Goal: Information Seeking & Learning: Find specific page/section

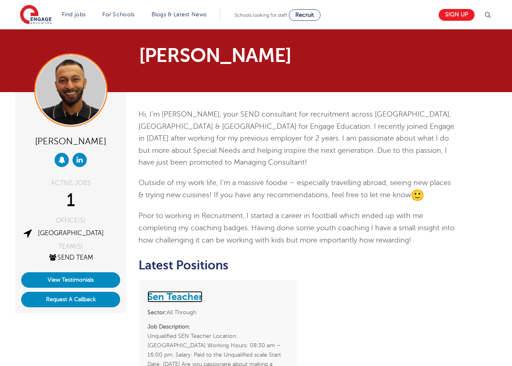
click at [184, 300] on link "Sen Teacher" at bounding box center [175, 296] width 55 height 11
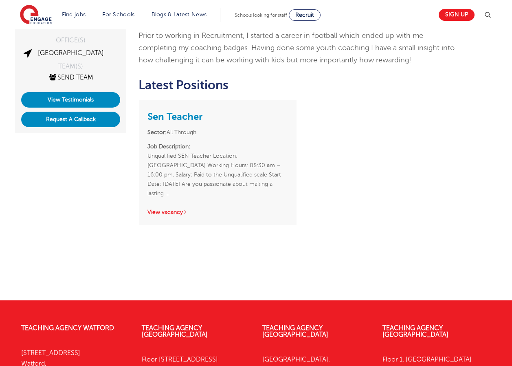
scroll to position [181, 0]
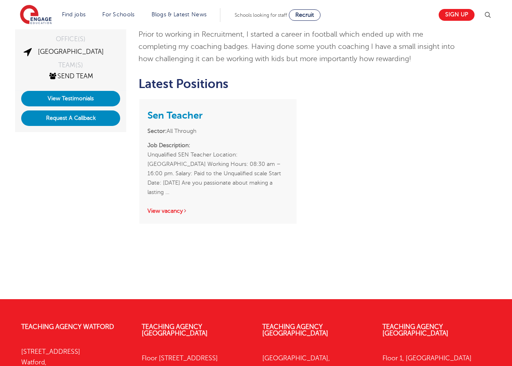
click at [154, 133] on strong "Sector:" at bounding box center [157, 131] width 19 height 6
click at [157, 121] on link "Sen Teacher" at bounding box center [175, 115] width 55 height 11
click at [62, 100] on link "View Testimonials" at bounding box center [70, 98] width 99 height 15
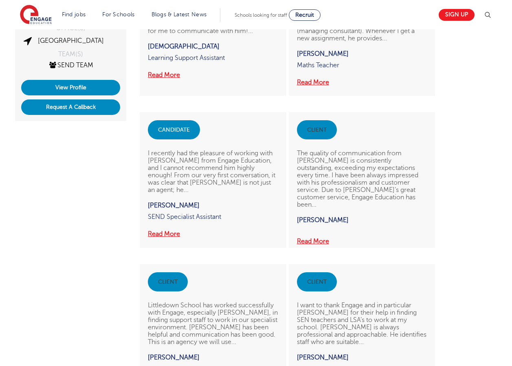
scroll to position [188, 0]
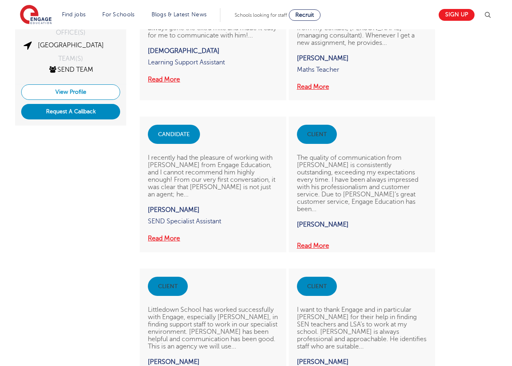
click at [66, 93] on link "View Profile" at bounding box center [70, 91] width 99 height 15
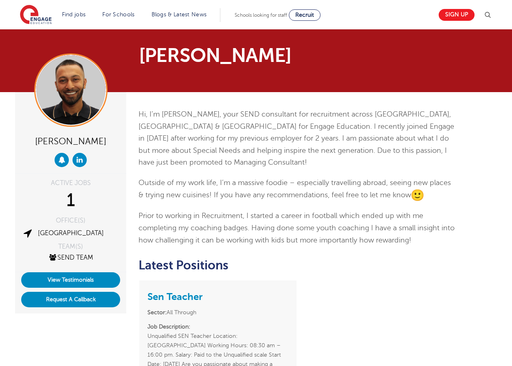
scroll to position [240, 0]
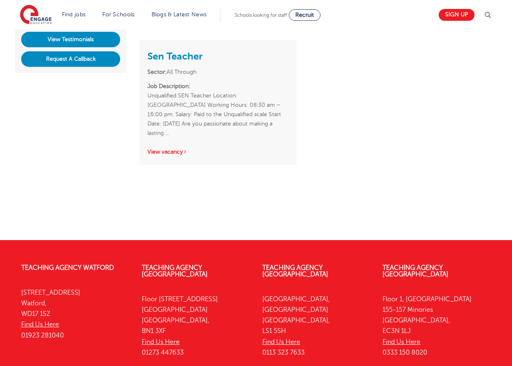
click at [162, 134] on div "Sen Teacher Sector: All Through Job Description: Unqualified SEN Teacher Locati…" at bounding box center [217, 102] width 157 height 125
click at [163, 149] on link "View vacancy" at bounding box center [168, 152] width 40 height 6
click at [178, 52] on link "Sen Teacher" at bounding box center [175, 56] width 55 height 11
